Goal: Task Accomplishment & Management: Use online tool/utility

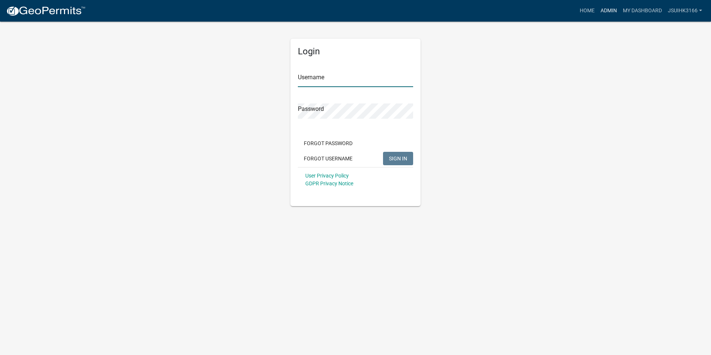
type input "Jsuihk3166"
click at [609, 12] on link "Admin" at bounding box center [609, 11] width 22 height 14
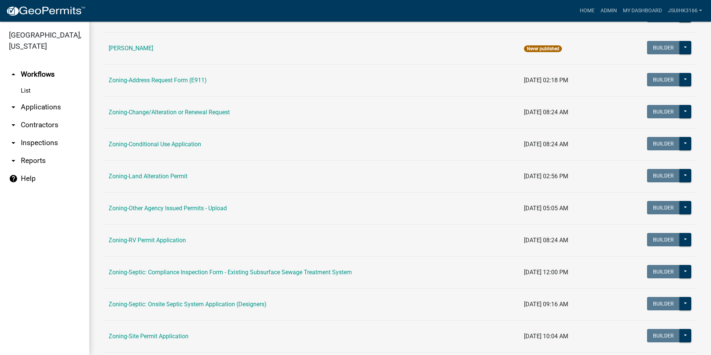
scroll to position [186, 0]
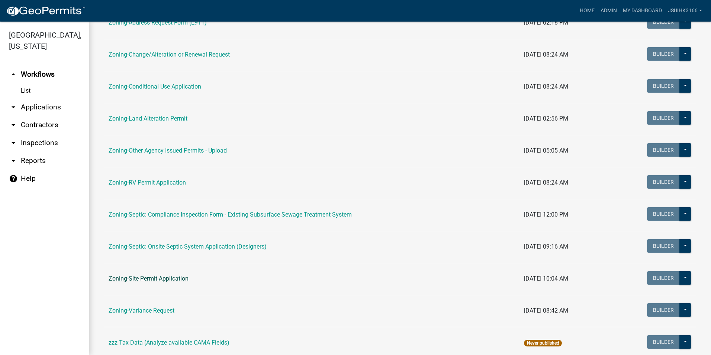
click at [174, 277] on link "Zoning-Site Permit Application" at bounding box center [149, 278] width 80 height 7
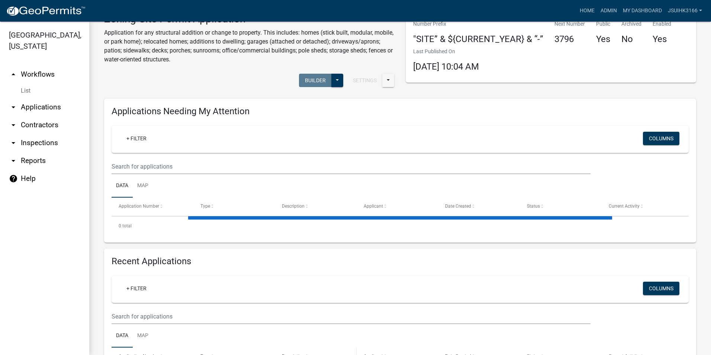
scroll to position [37, 0]
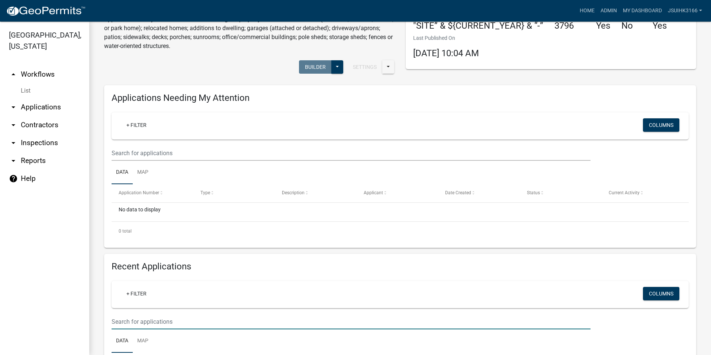
click at [179, 322] on input "text" at bounding box center [351, 321] width 479 height 15
type input "191741100"
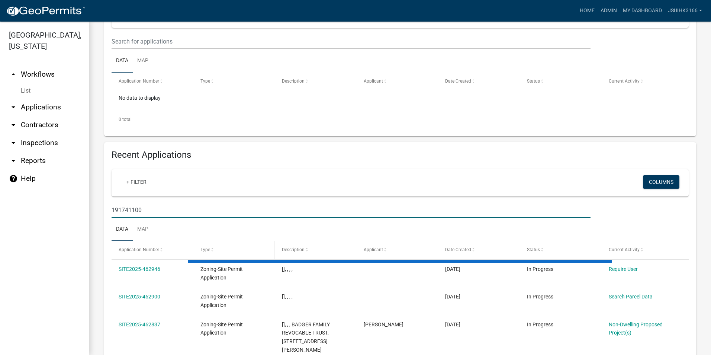
scroll to position [133, 0]
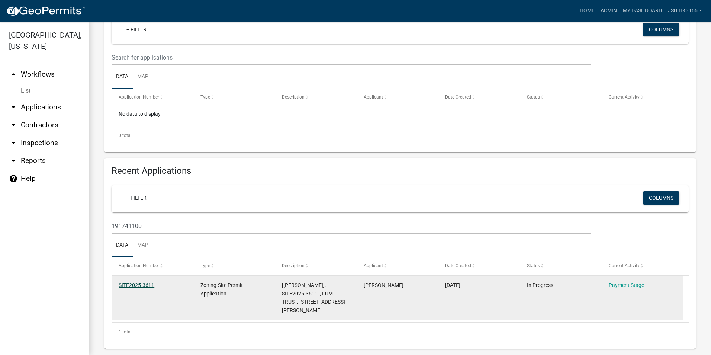
click at [140, 284] on link "SITE2025-3611" at bounding box center [137, 285] width 36 height 6
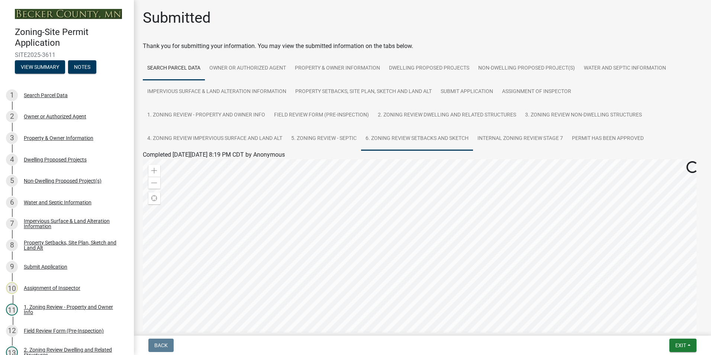
drag, startPoint x: 407, startPoint y: 140, endPoint x: 399, endPoint y: 144, distance: 8.5
click at [407, 140] on link "6. Zoning Review Setbacks and Sketch" at bounding box center [417, 139] width 112 height 24
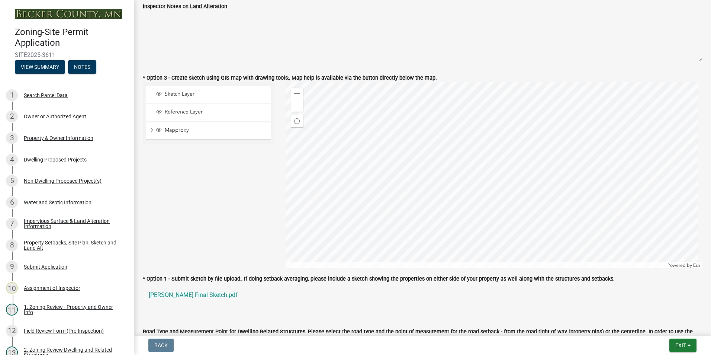
scroll to position [484, 0]
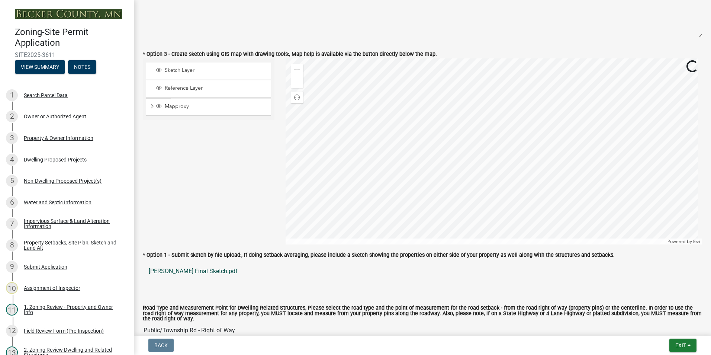
click at [185, 272] on link "[PERSON_NAME] Final Sketch.pdf" at bounding box center [422, 271] width 559 height 18
